Goal: Answer question/provide support

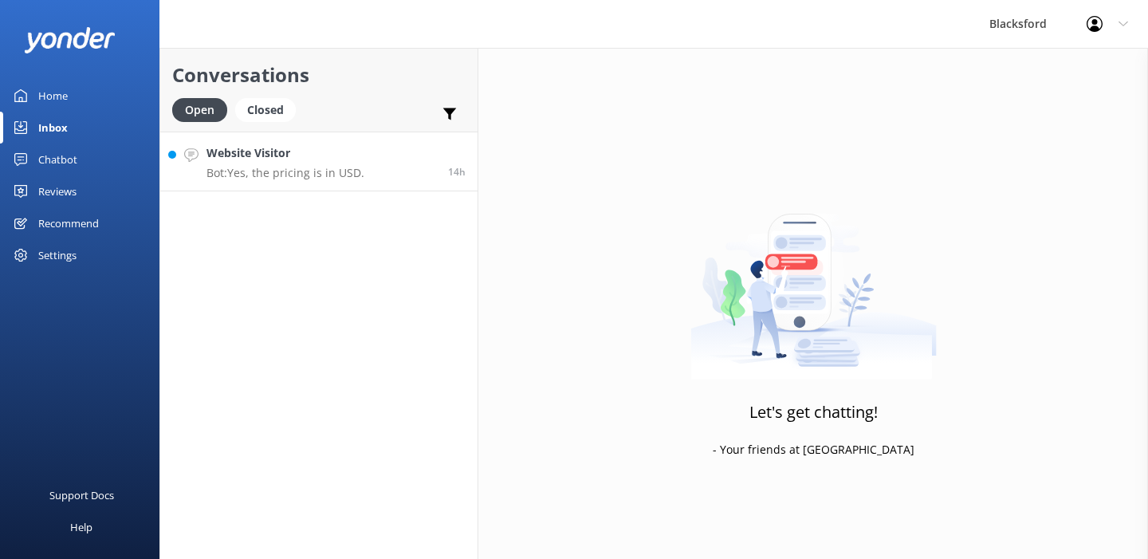
click at [385, 165] on link "Website Visitor Bot: Yes, the pricing is in USD. 14h" at bounding box center [318, 162] width 317 height 60
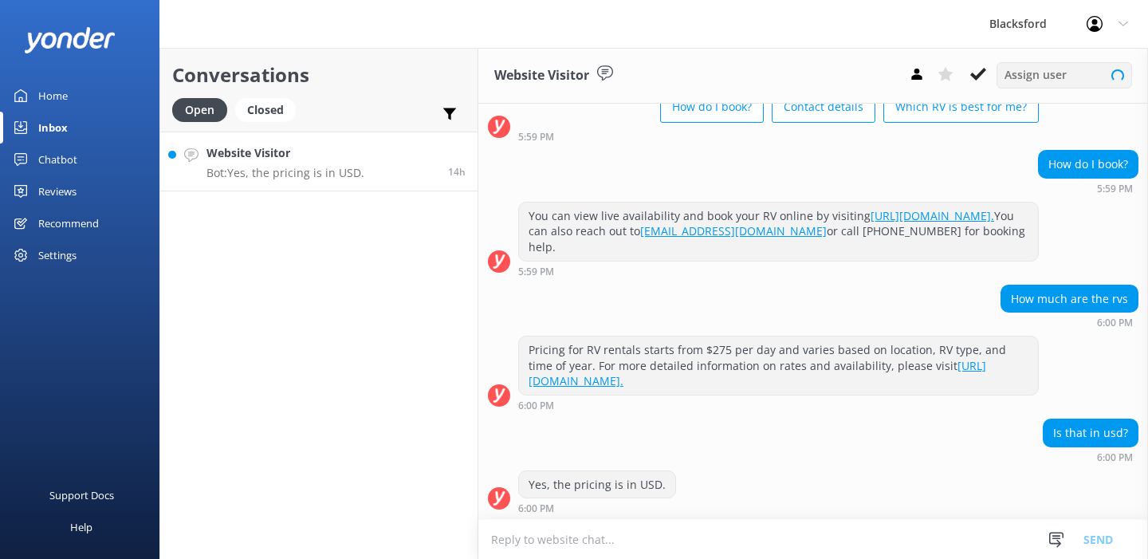
scroll to position [115, 0]
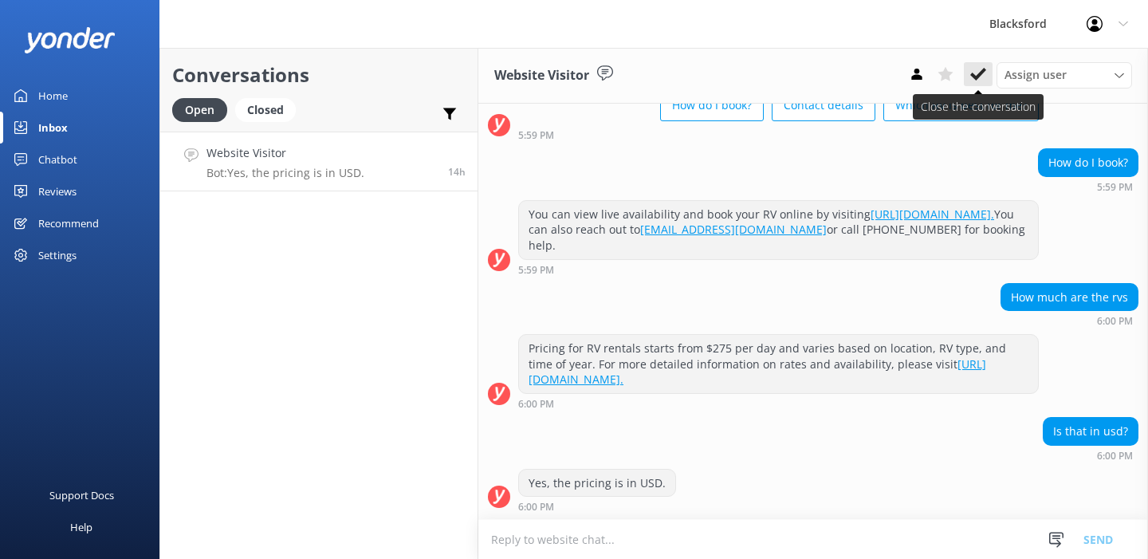
click at [981, 73] on use at bounding box center [978, 74] width 16 height 13
